Goal: Transaction & Acquisition: Purchase product/service

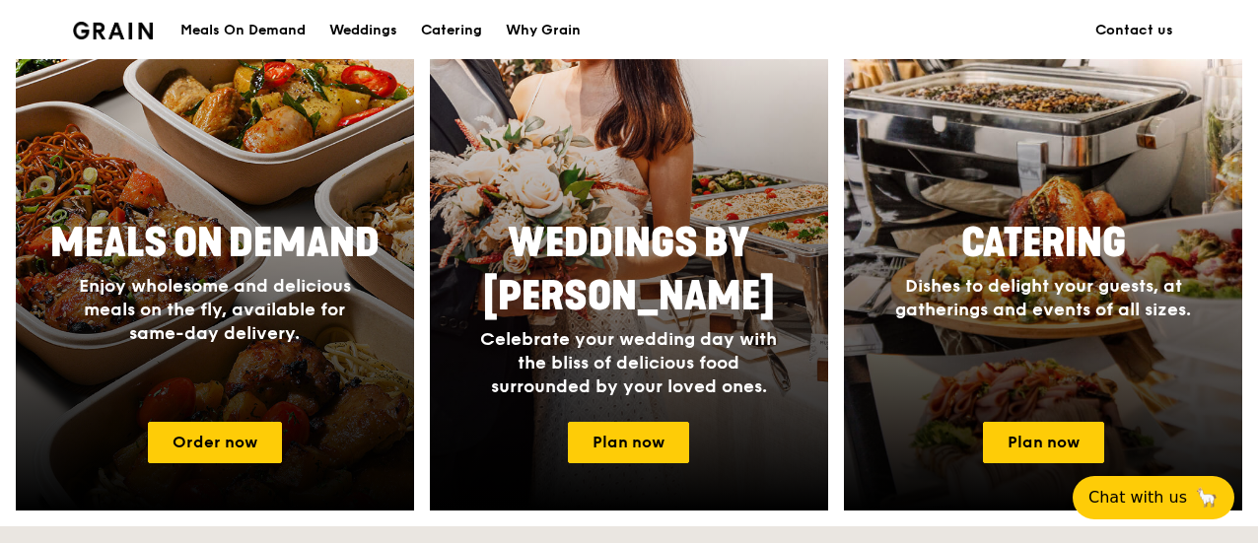
scroll to position [887, 0]
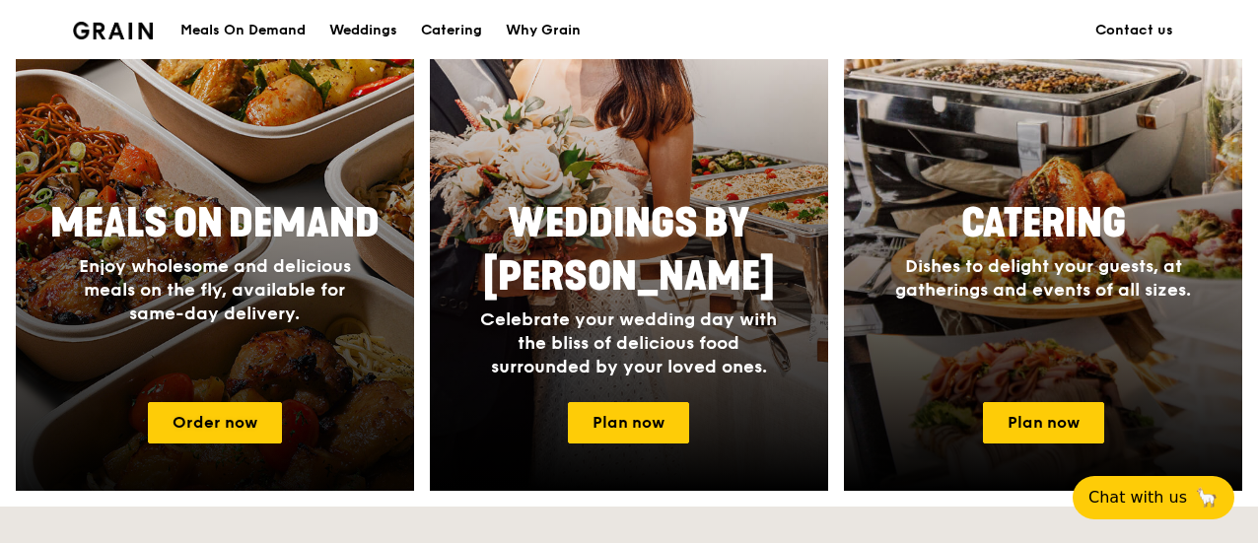
click at [265, 331] on div "Meals On Demand Enjoy wholesome and delicious meals on the fly, available for s…" at bounding box center [215, 261] width 394 height 144
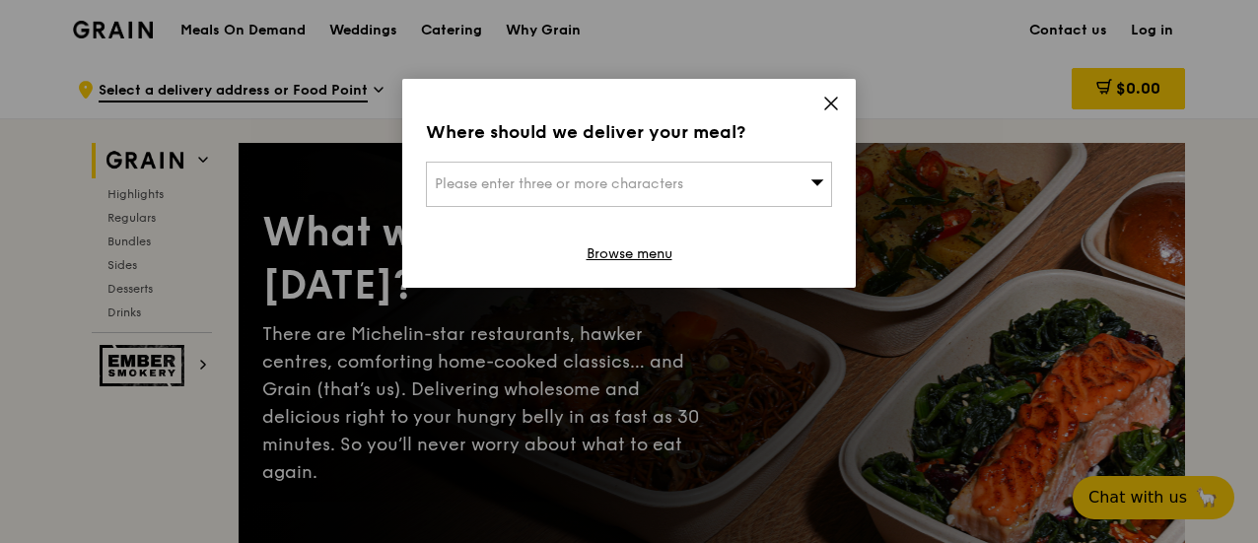
click at [816, 179] on icon at bounding box center [817, 181] width 14 height 15
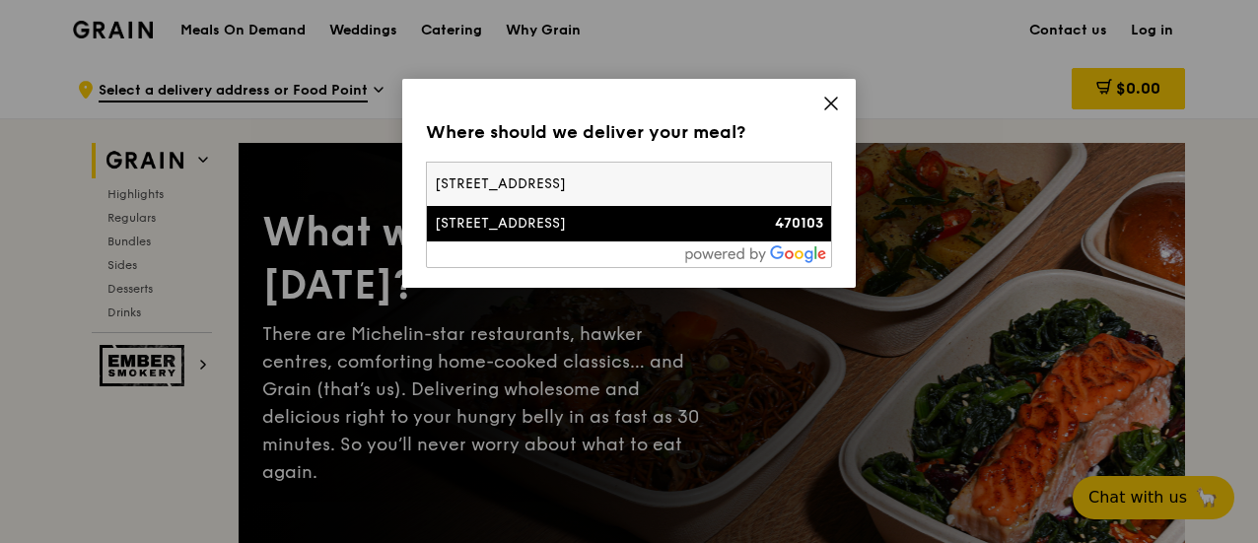
type input "[STREET_ADDRESS]"
click at [791, 224] on strong "470103" at bounding box center [799, 223] width 48 height 17
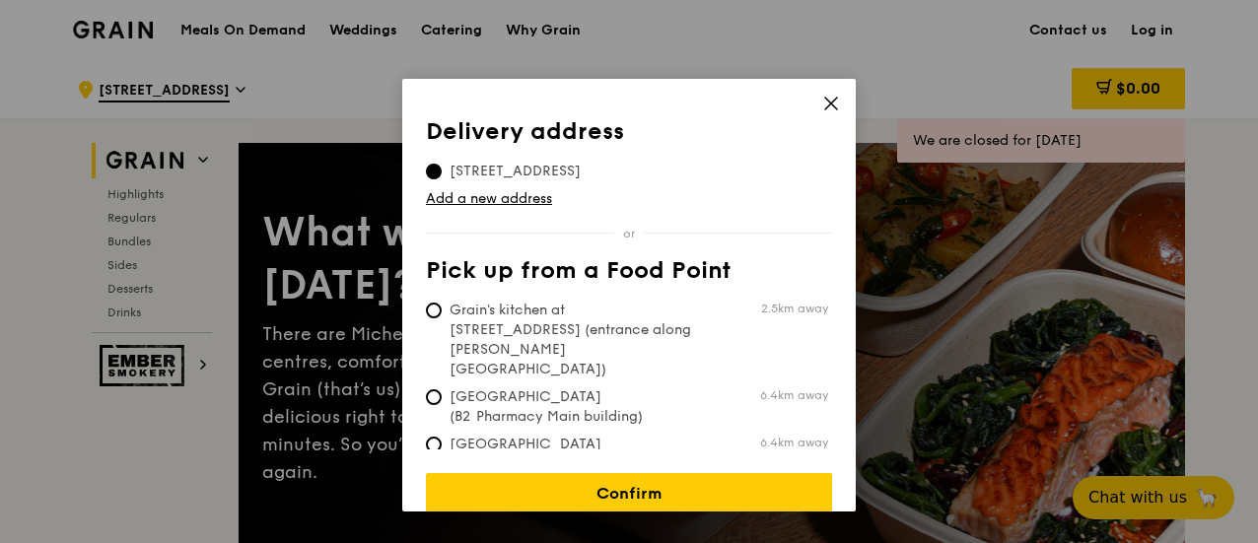
scroll to position [10, 0]
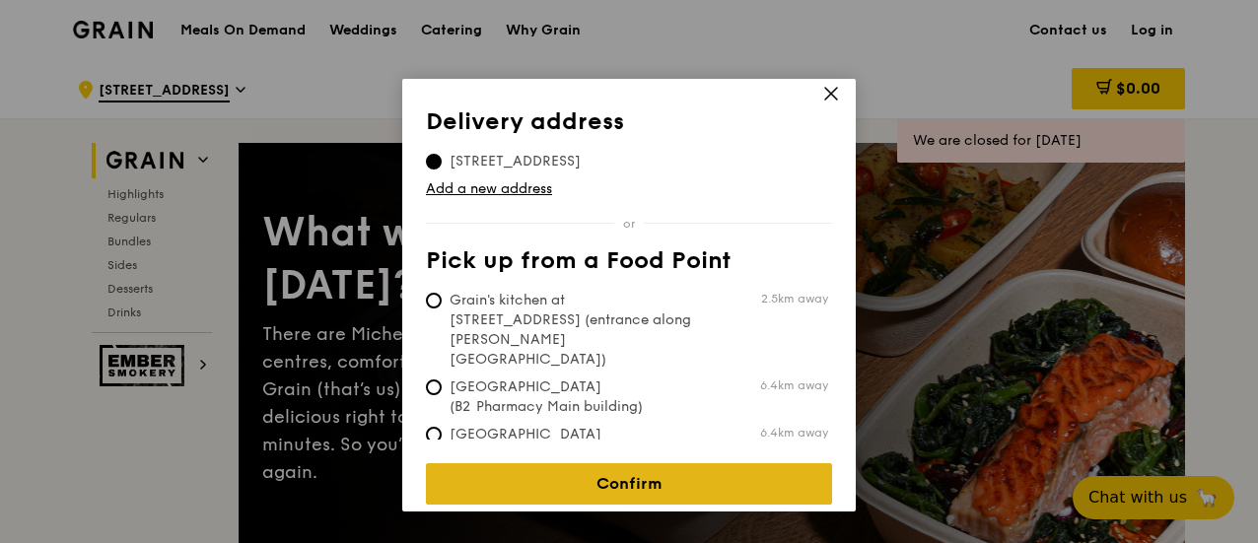
click at [533, 483] on link "Confirm" at bounding box center [629, 483] width 406 height 41
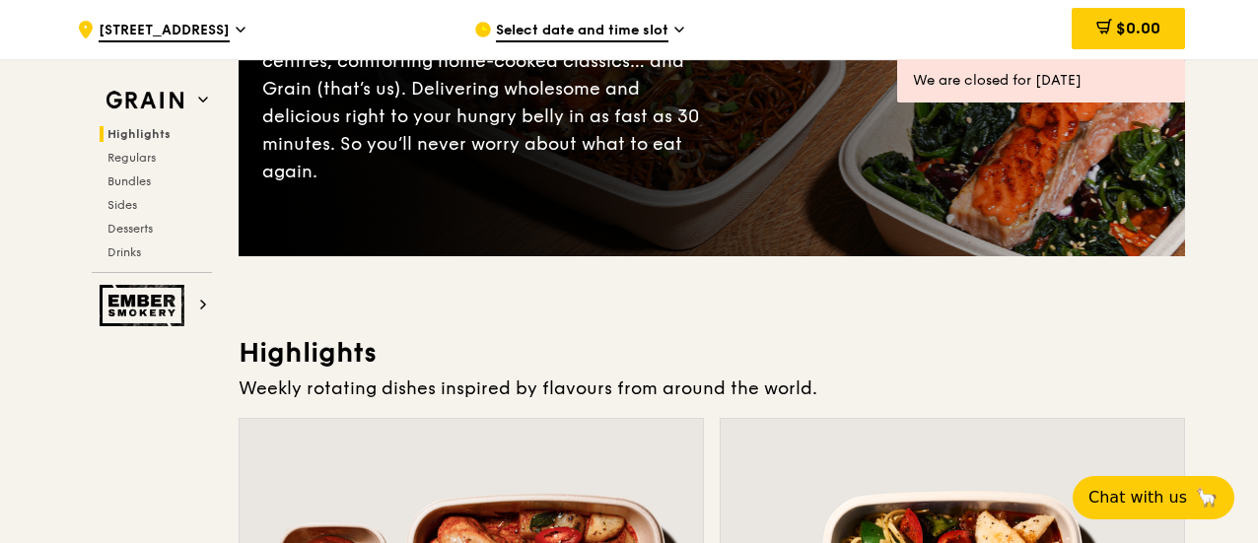
scroll to position [296, 0]
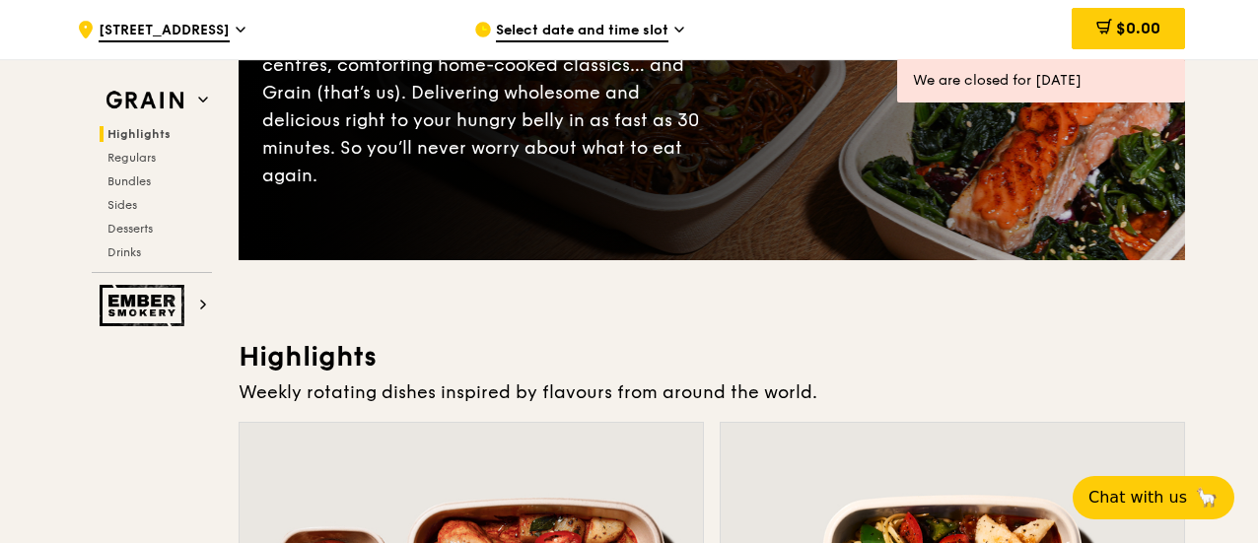
click at [679, 29] on icon at bounding box center [679, 30] width 10 height 18
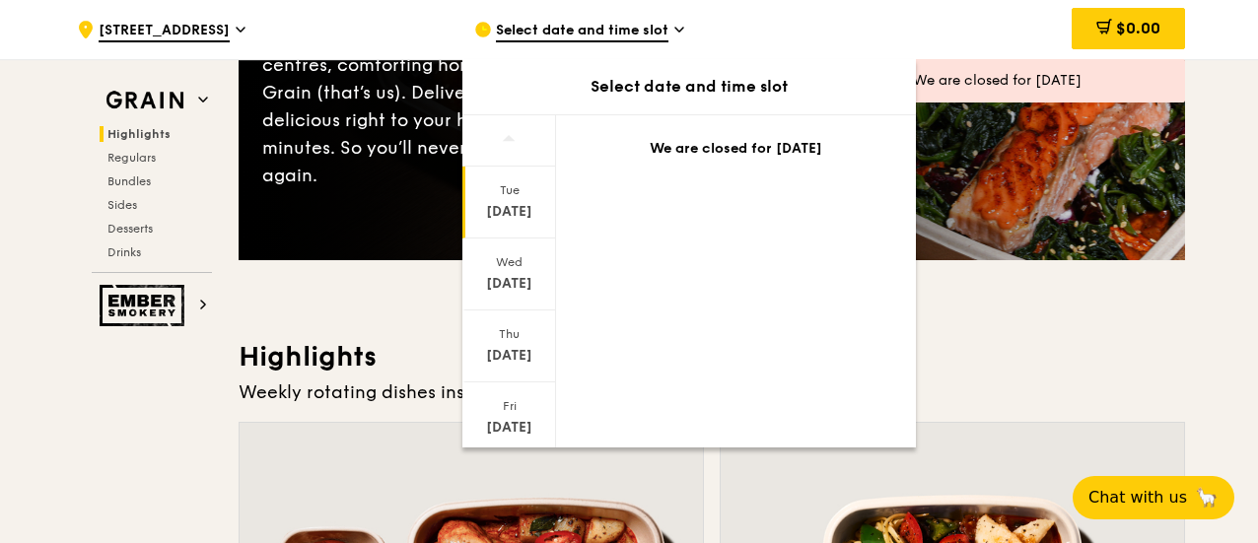
scroll to position [0, 0]
click at [125, 175] on span "Bundles" at bounding box center [130, 181] width 46 height 14
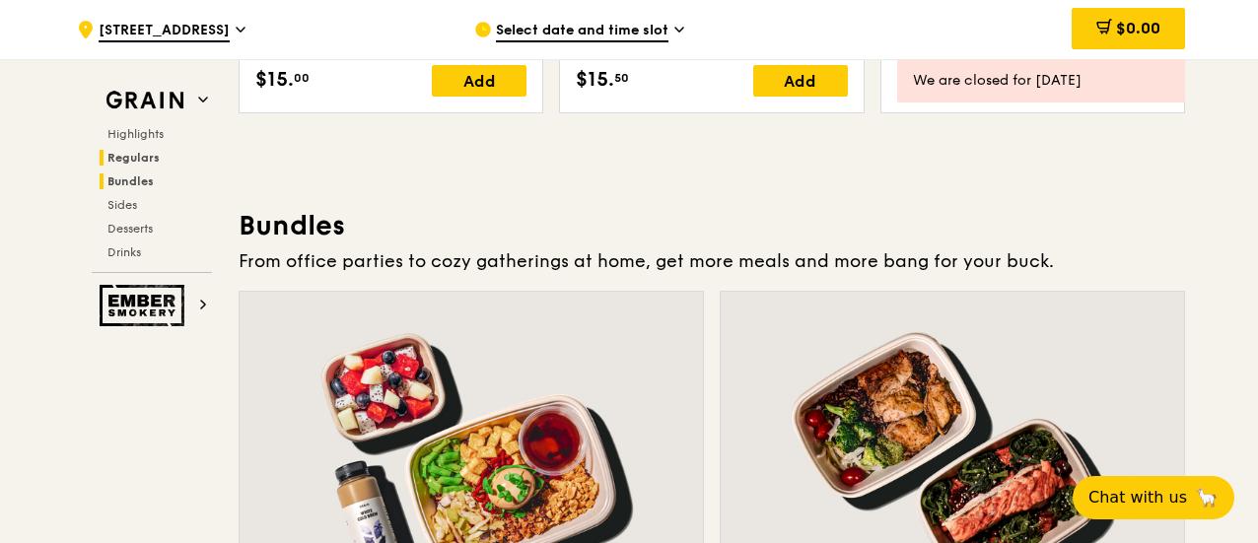
scroll to position [2834, 0]
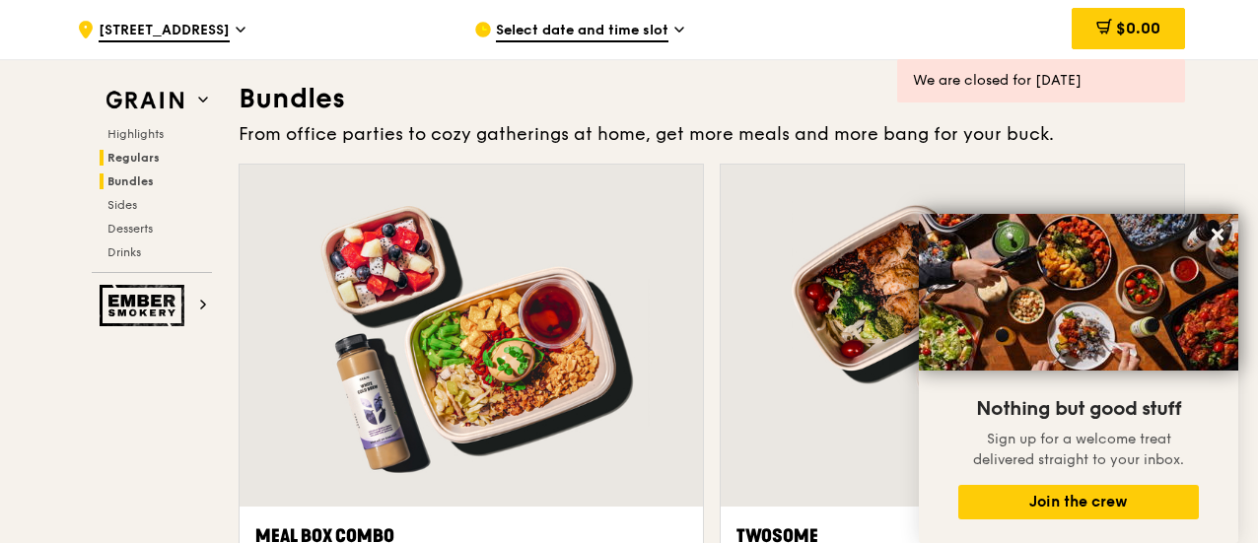
click at [123, 157] on span "Regulars" at bounding box center [133, 158] width 52 height 14
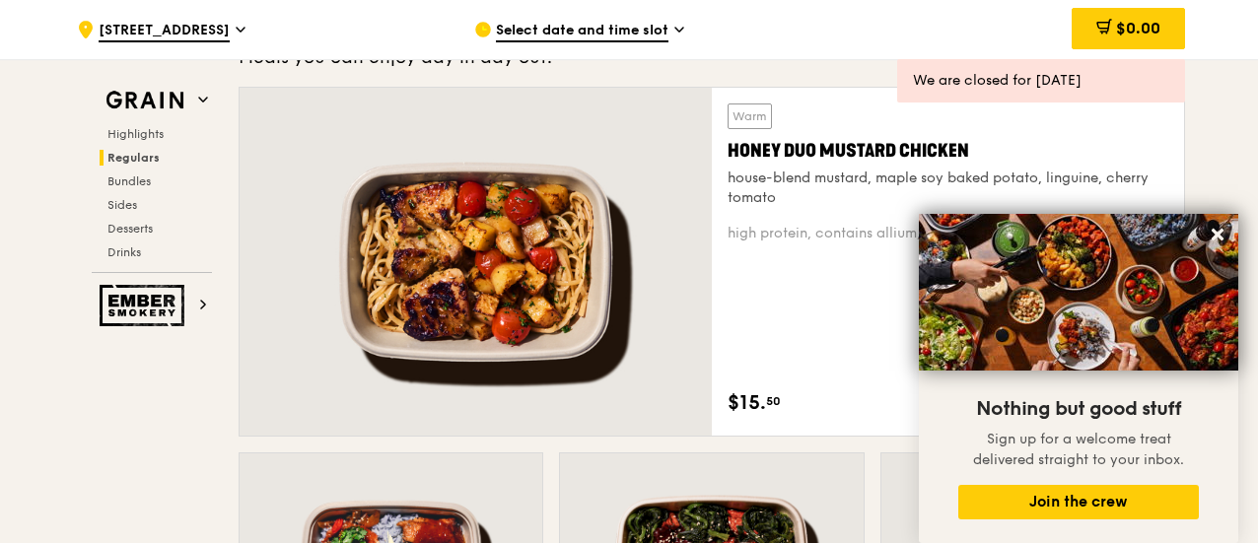
scroll to position [1294, 0]
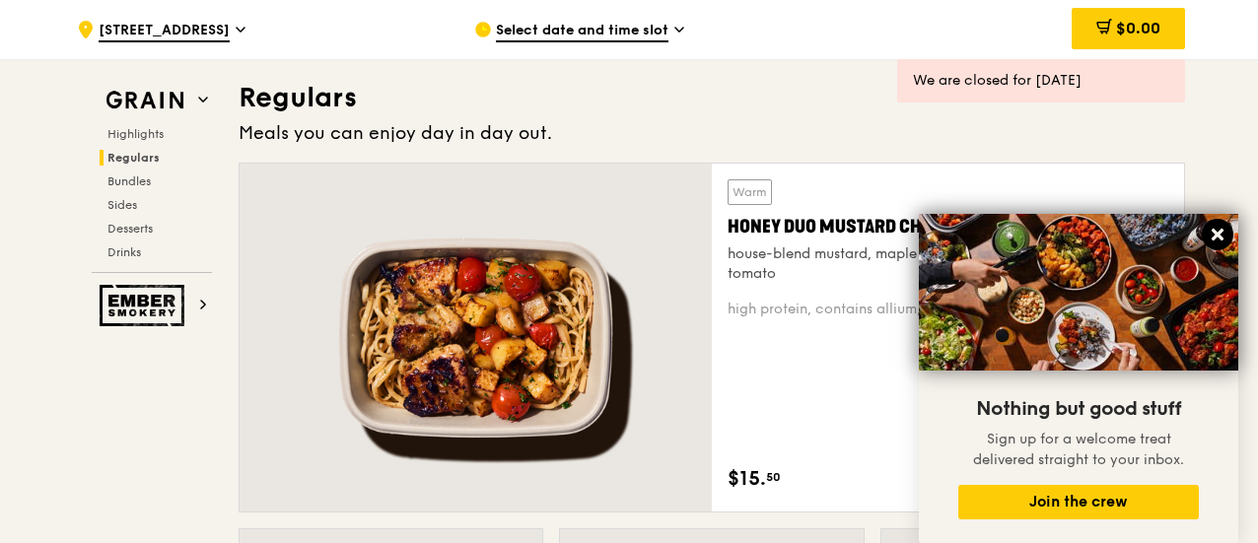
click at [1216, 235] on icon at bounding box center [1217, 235] width 12 height 12
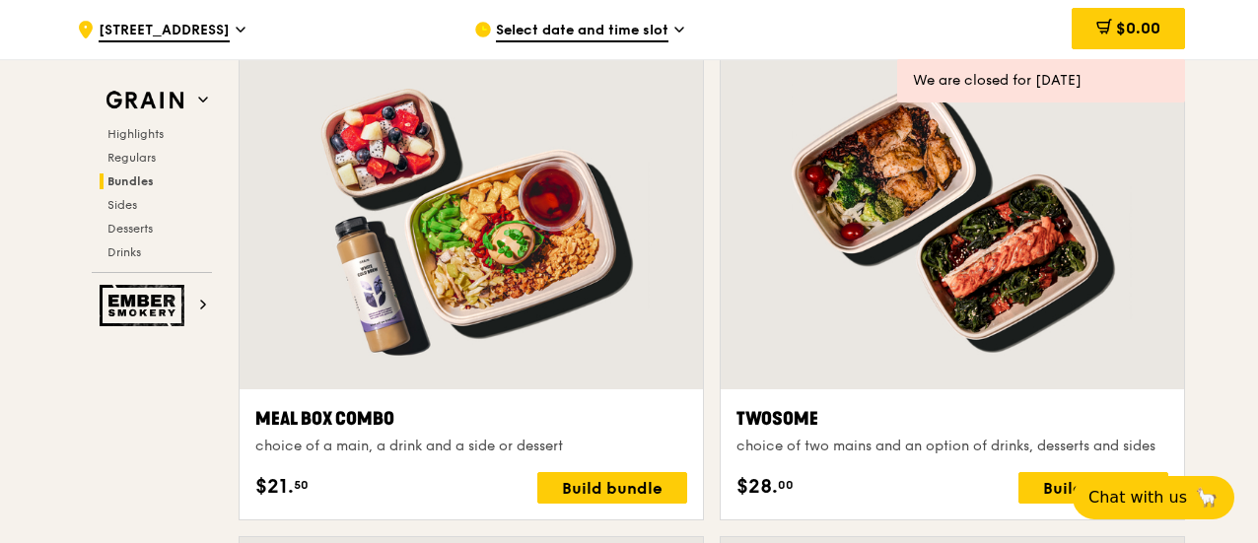
scroll to position [2970, 0]
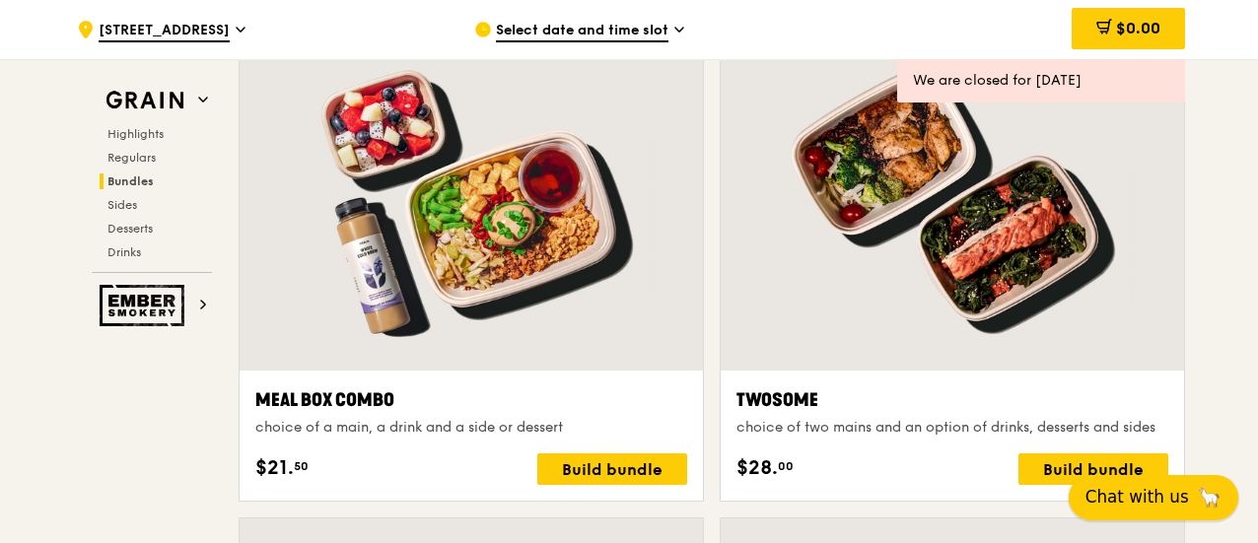
click at [1121, 496] on span "Chat with us" at bounding box center [1136, 497] width 103 height 25
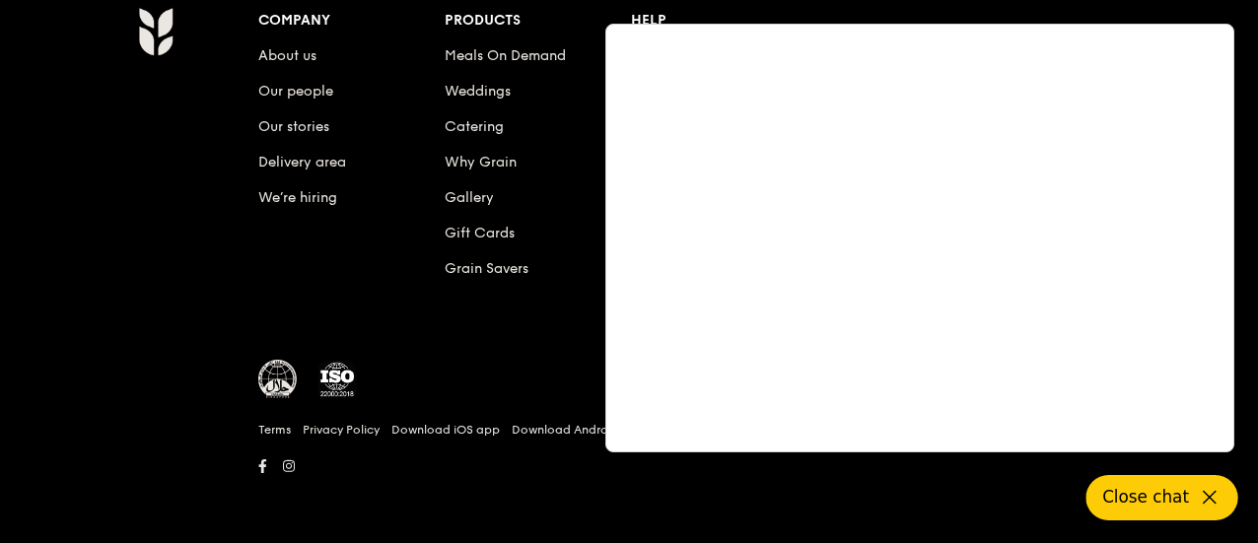
scroll to position [887, 0]
